Goal: Task Accomplishment & Management: Use online tool/utility

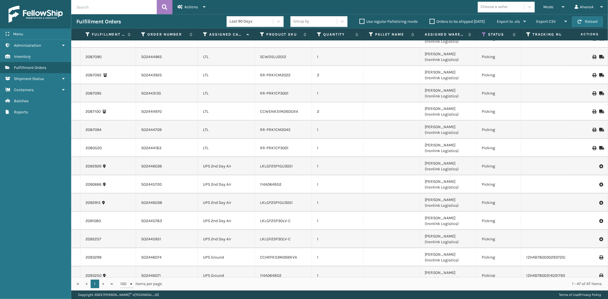
scroll to position [636, 0]
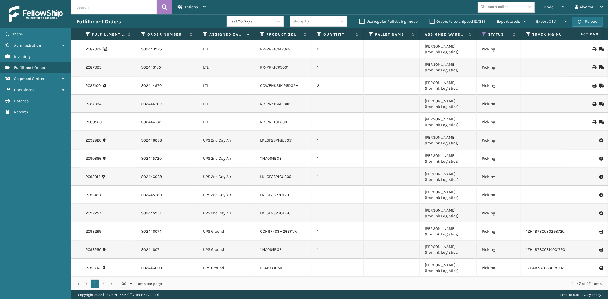
click at [431, 25] on div "Last 90 Days Group by Use regular Palletizing mode Orders to be shipped [DATE] …" at bounding box center [379, 22] width 304 height 14
click at [431, 24] on label "Orders to be shipped [DATE]" at bounding box center [456, 21] width 55 height 5
click at [430, 22] on input "Orders to be shipped [DATE]" at bounding box center [429, 20] width 0 height 4
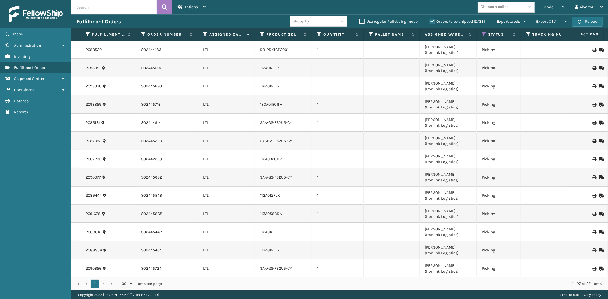
click at [431, 23] on label "Orders to be shipped [DATE]" at bounding box center [456, 21] width 55 height 5
click at [430, 22] on input "Orders to be shipped [DATE]" at bounding box center [429, 20] width 0 height 4
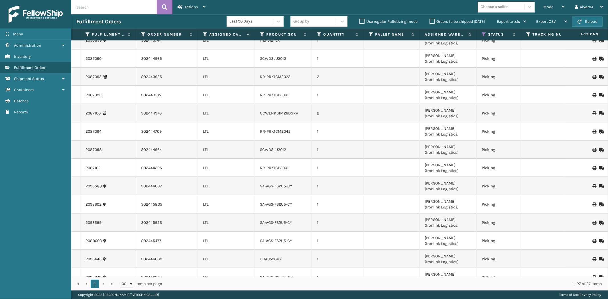
scroll to position [260, 0]
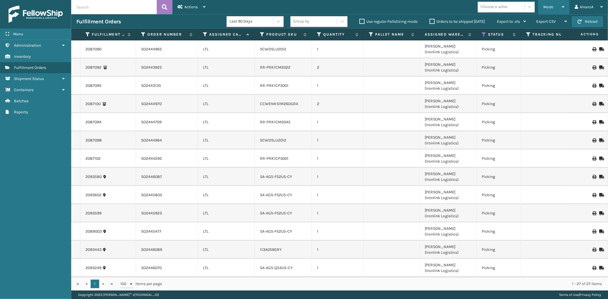
click at [543, 5] on span "Mode" at bounding box center [548, 7] width 10 height 5
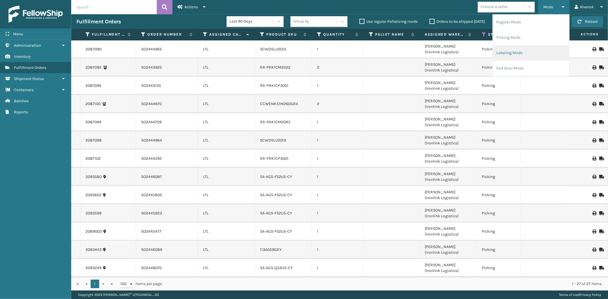
click at [511, 54] on li "Labeling Mode" at bounding box center [531, 52] width 76 height 15
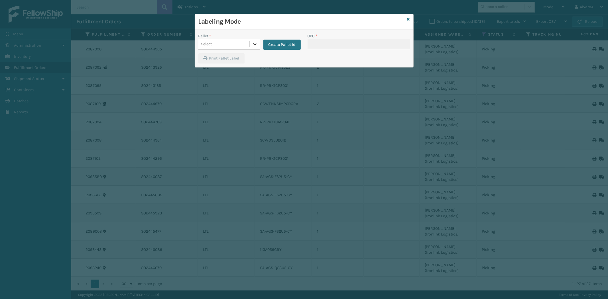
click at [258, 40] on div at bounding box center [255, 44] width 10 height 10
click at [409, 19] on icon at bounding box center [408, 19] width 3 height 4
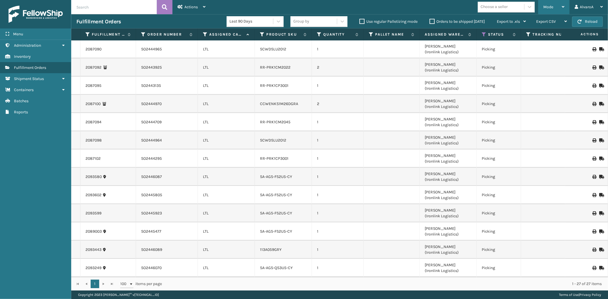
click at [555, 7] on div "Mode" at bounding box center [553, 7] width 21 height 14
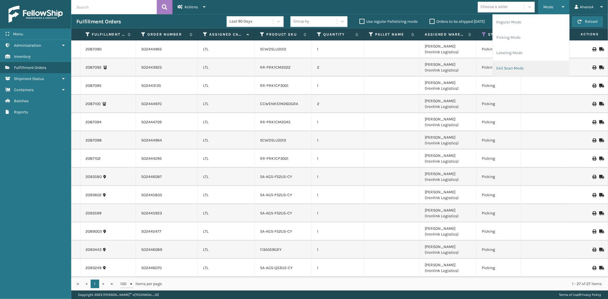
click at [525, 64] on li "Exit Scan Mode" at bounding box center [531, 68] width 76 height 15
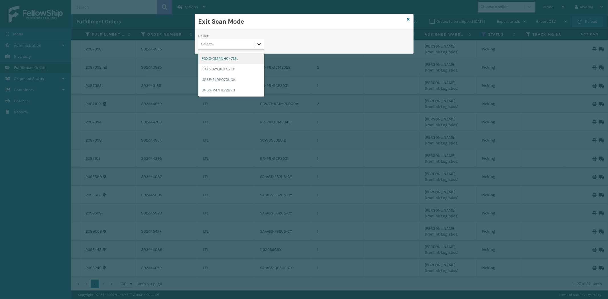
drag, startPoint x: 261, startPoint y: 45, endPoint x: 199, endPoint y: 92, distance: 78.0
click at [261, 46] on icon at bounding box center [259, 44] width 6 height 6
click at [209, 79] on div "UPSE-2L2PO70UOK" at bounding box center [231, 79] width 66 height 11
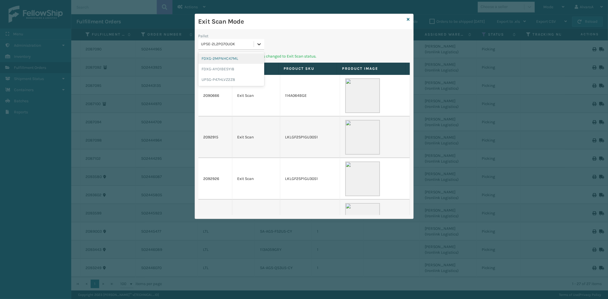
click at [255, 43] on div at bounding box center [259, 44] width 10 height 10
click at [227, 77] on div "UPSG-P47HLVZ2Z8" at bounding box center [231, 79] width 66 height 11
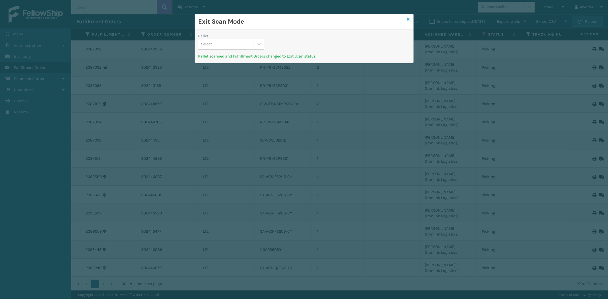
click at [408, 18] on icon at bounding box center [408, 19] width 3 height 4
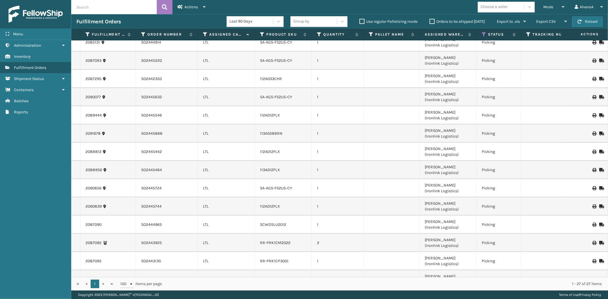
scroll to position [0, 0]
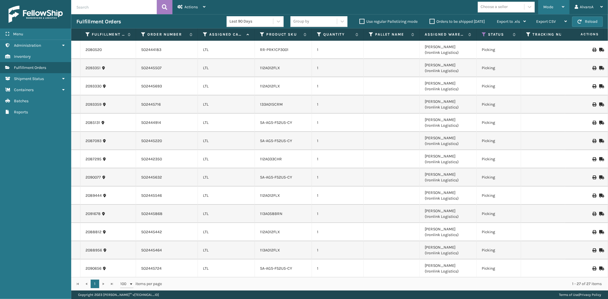
click at [540, 6] on div "Mode Regular Mode Picking Mode Labeling Mode Exit Scan Mode" at bounding box center [553, 7] width 31 height 14
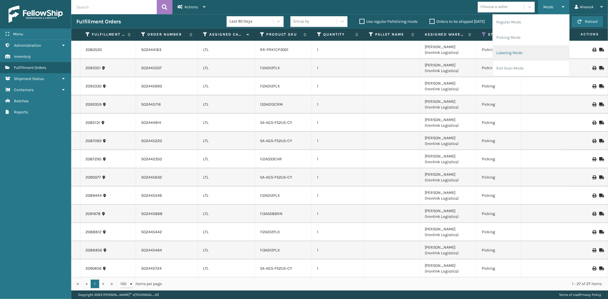
click at [517, 55] on li "Labeling Mode" at bounding box center [531, 52] width 76 height 15
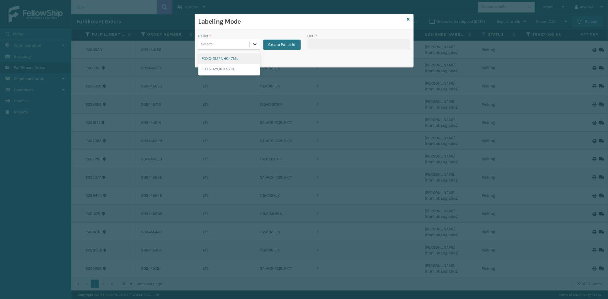
click at [258, 44] on div at bounding box center [255, 44] width 10 height 10
click at [408, 18] on icon at bounding box center [408, 19] width 3 height 4
